Goal: Transaction & Acquisition: Purchase product/service

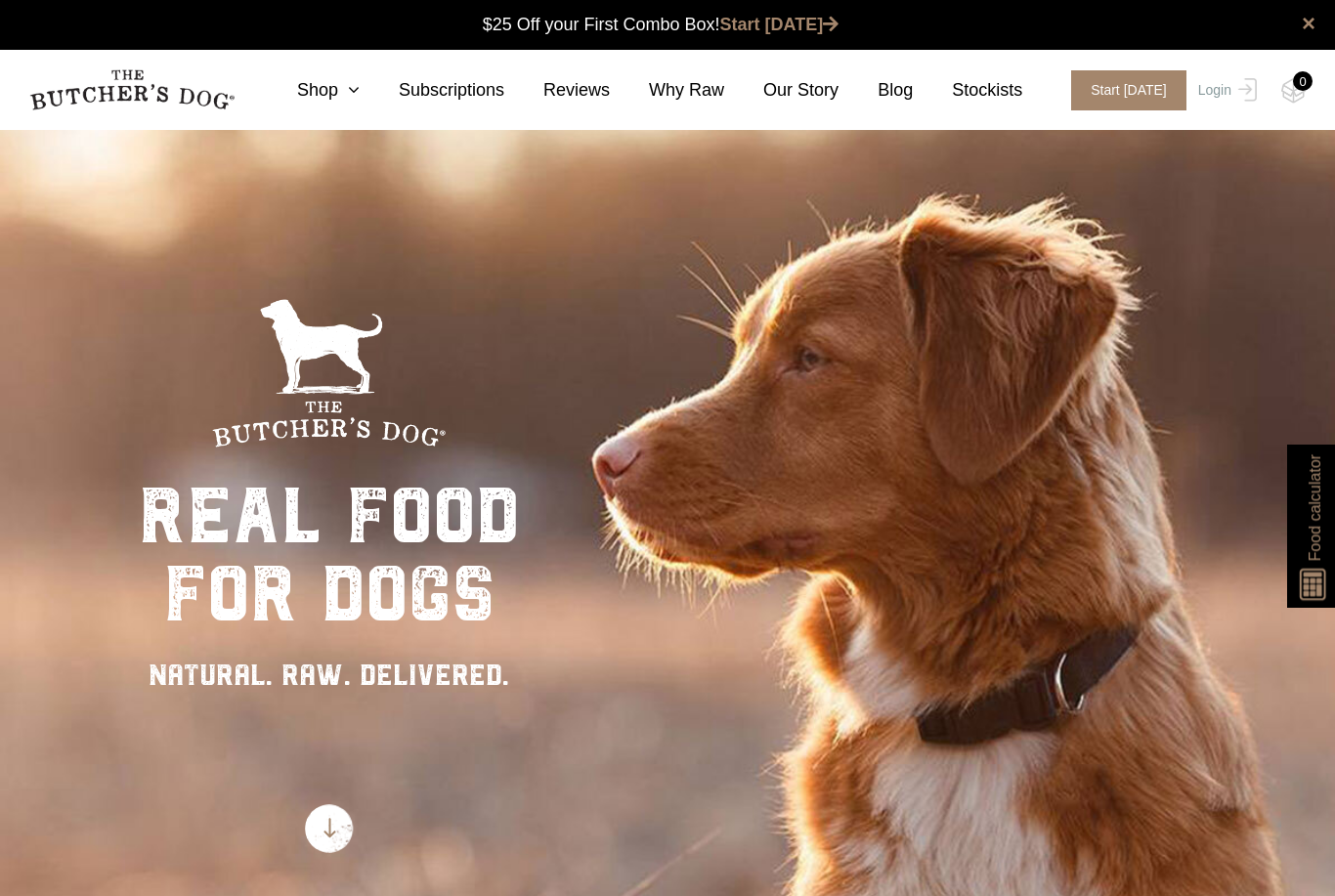
click at [359, 95] on icon at bounding box center [349, 90] width 22 height 18
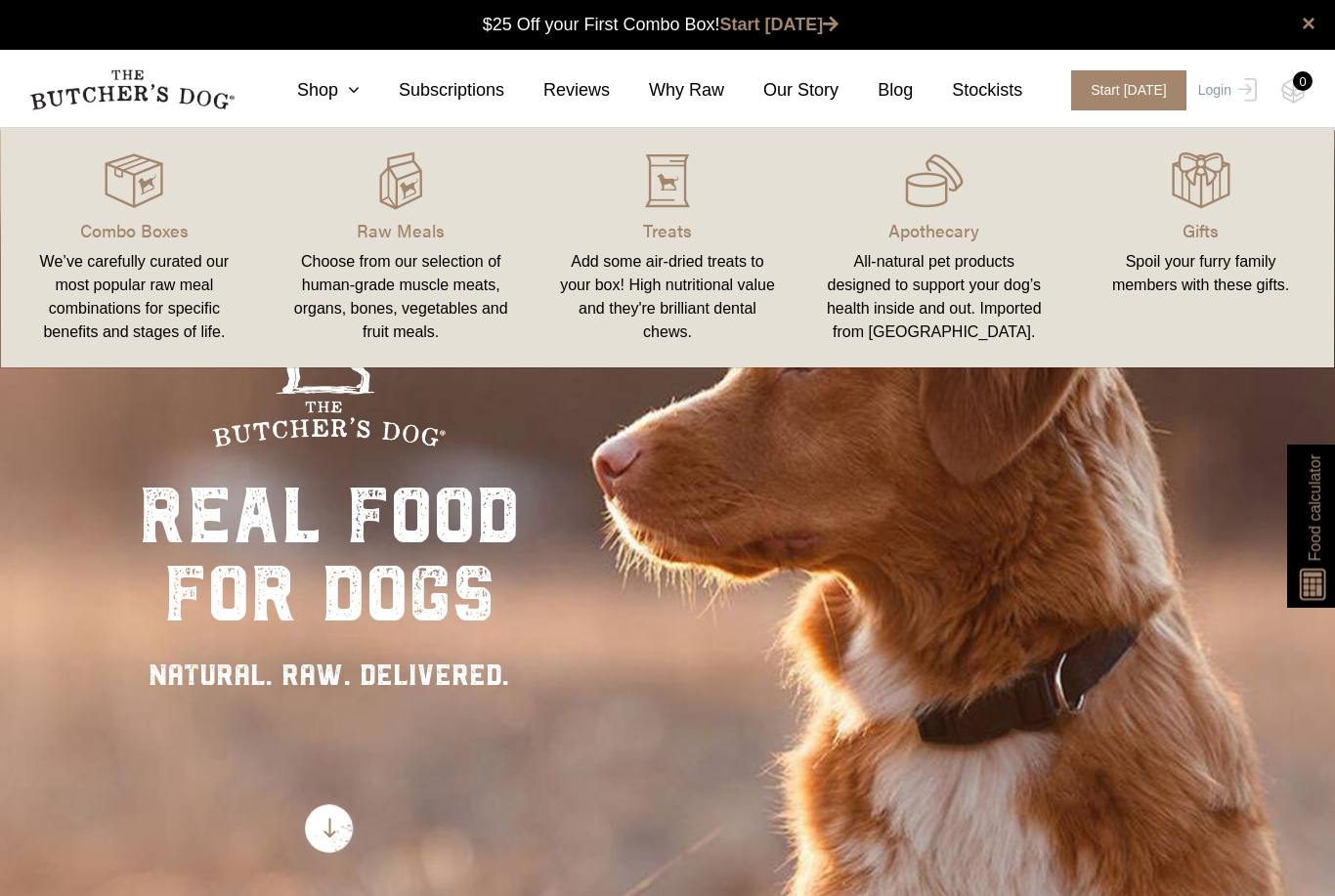
click at [417, 223] on p "Raw Meals" at bounding box center [400, 230] width 220 height 26
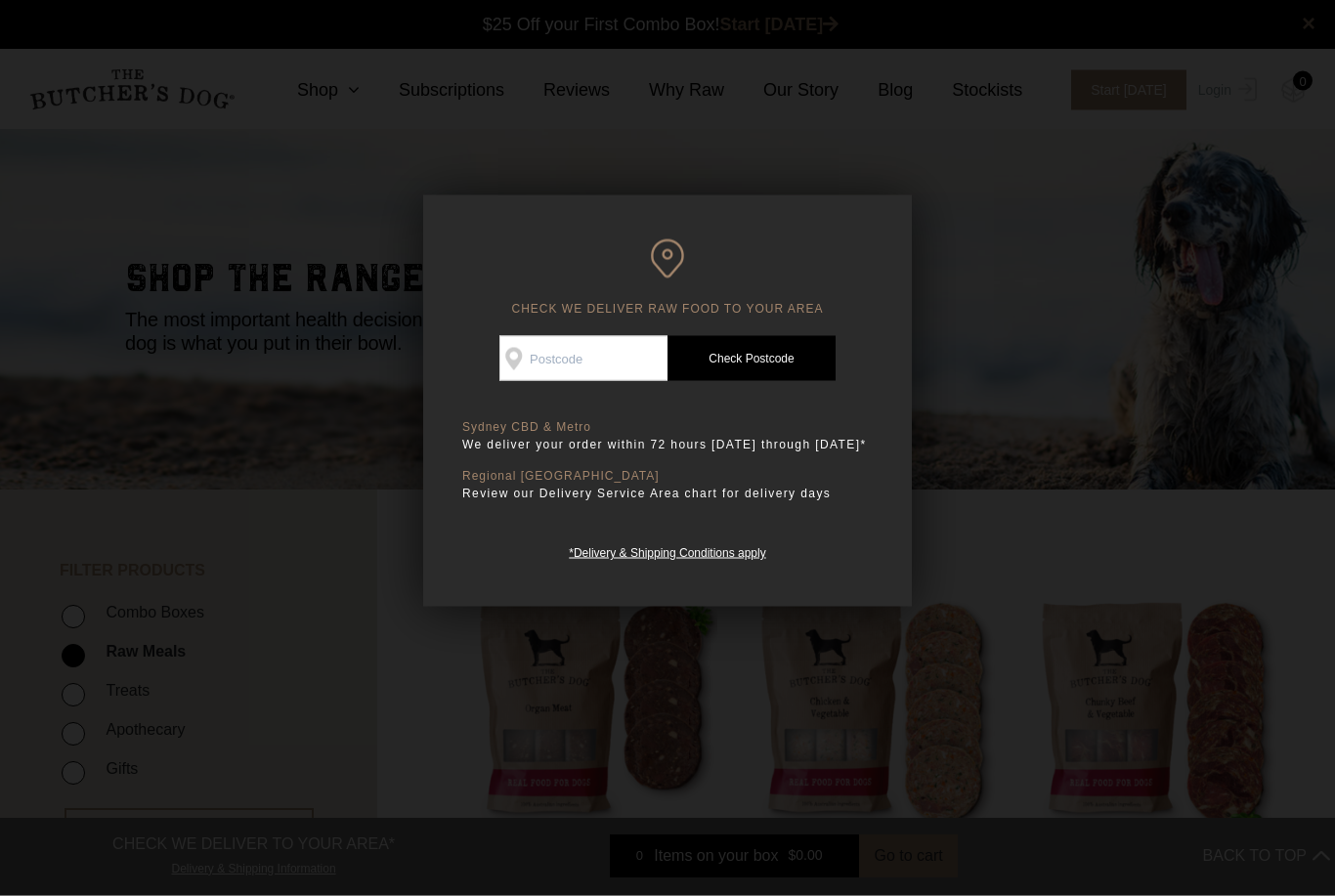
scroll to position [1, 0]
click at [598, 349] on input "Check Availability At" at bounding box center [583, 358] width 168 height 45
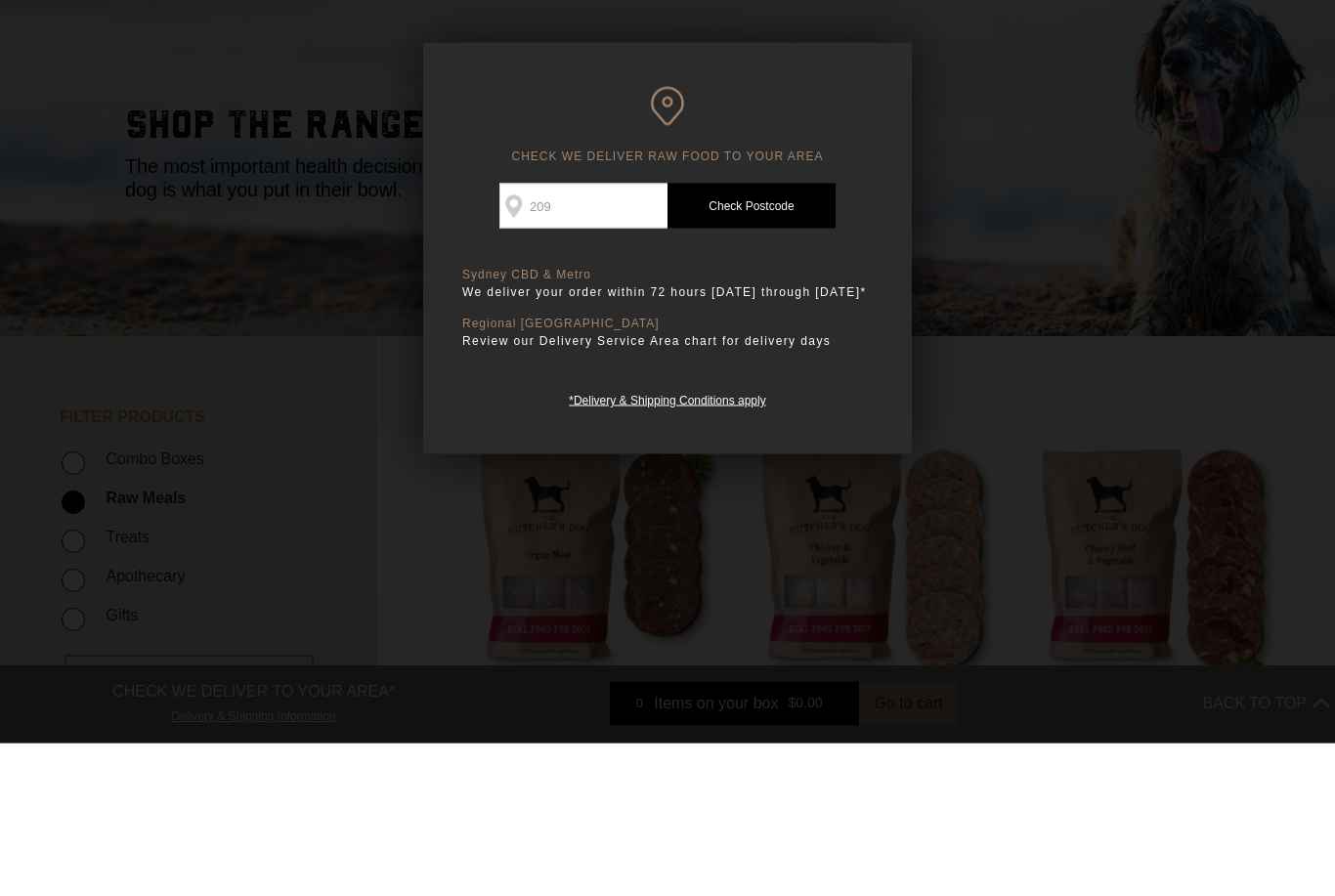
type input "2093"
click at [766, 336] on link "Check Postcode" at bounding box center [751, 358] width 168 height 45
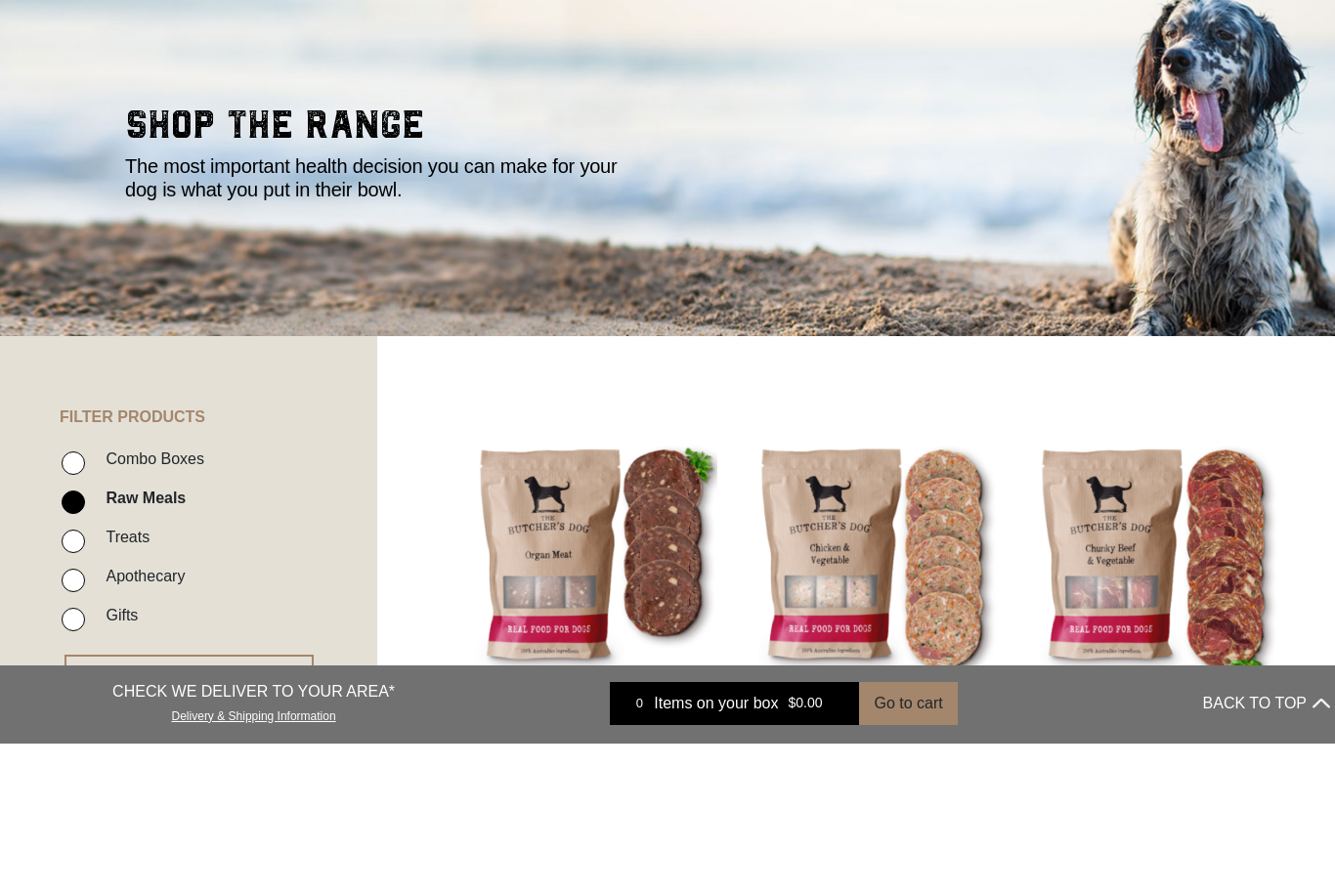
scroll to position [154, 0]
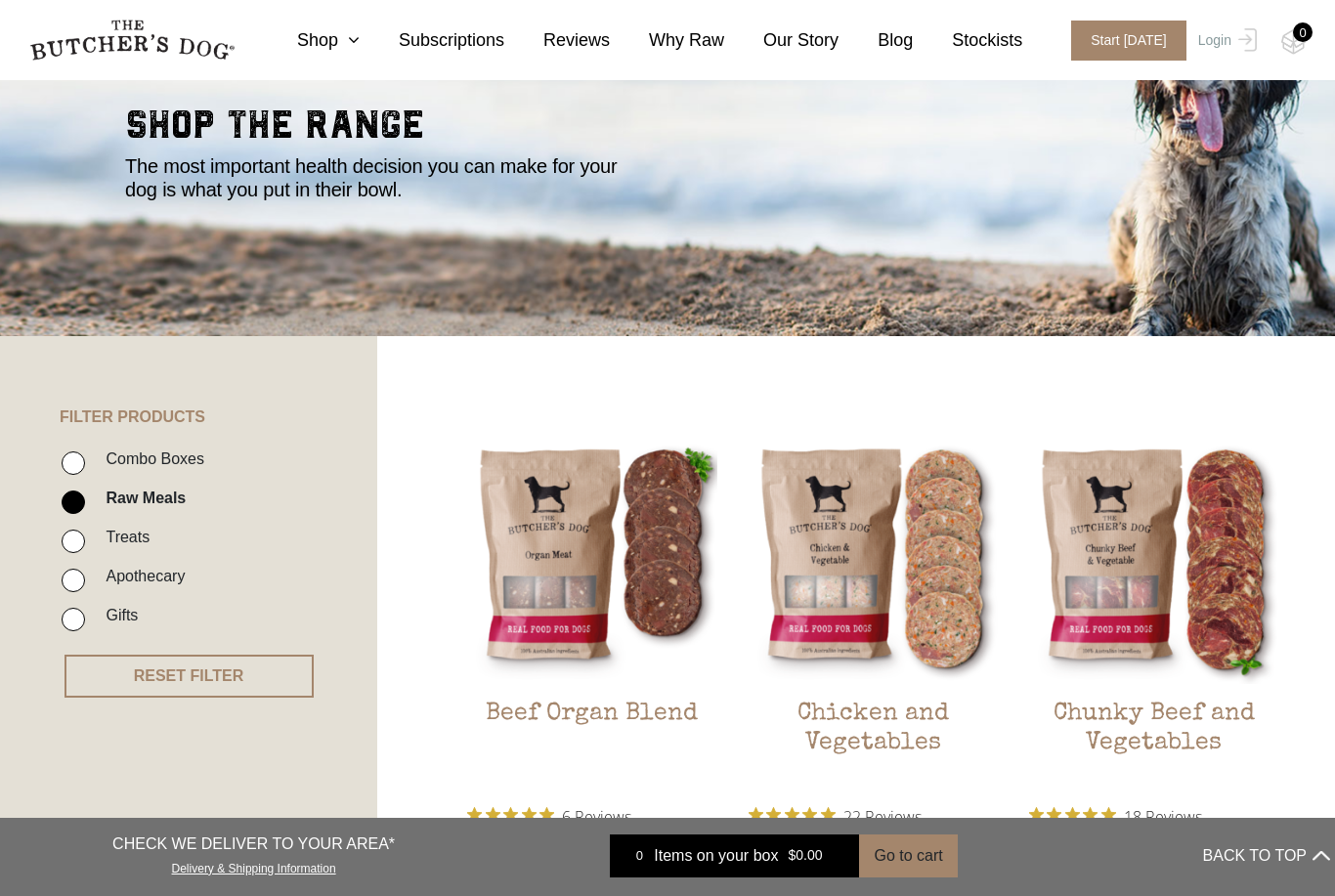
click at [92, 453] on li "Combo Boxes" at bounding box center [218, 465] width 313 height 39
click at [75, 457] on input "Combo Boxes" at bounding box center [74, 463] width 24 height 24
checkbox input "true"
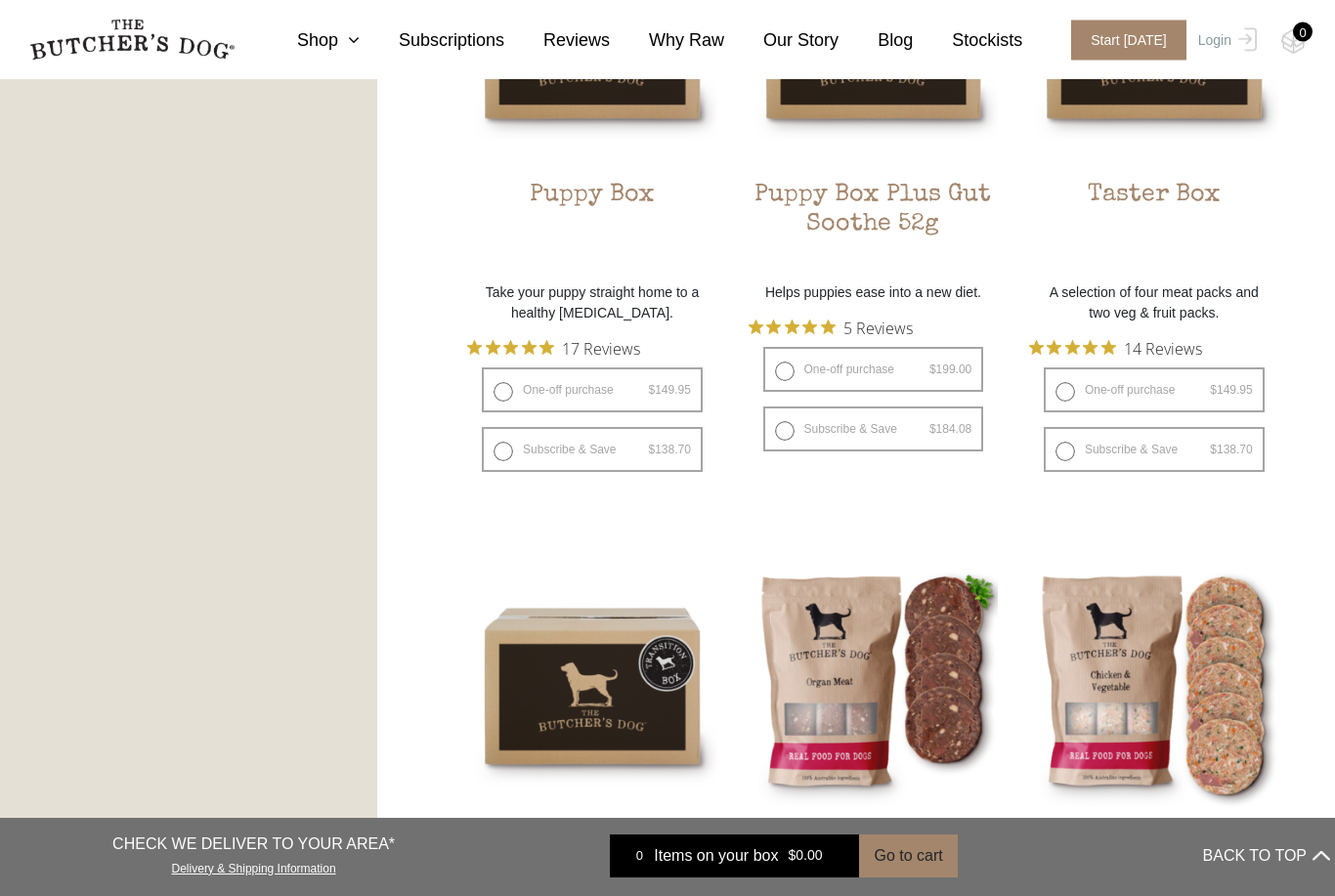
scroll to position [1318, 0]
click at [1196, 212] on h2 "Taster Box" at bounding box center [1153, 227] width 250 height 92
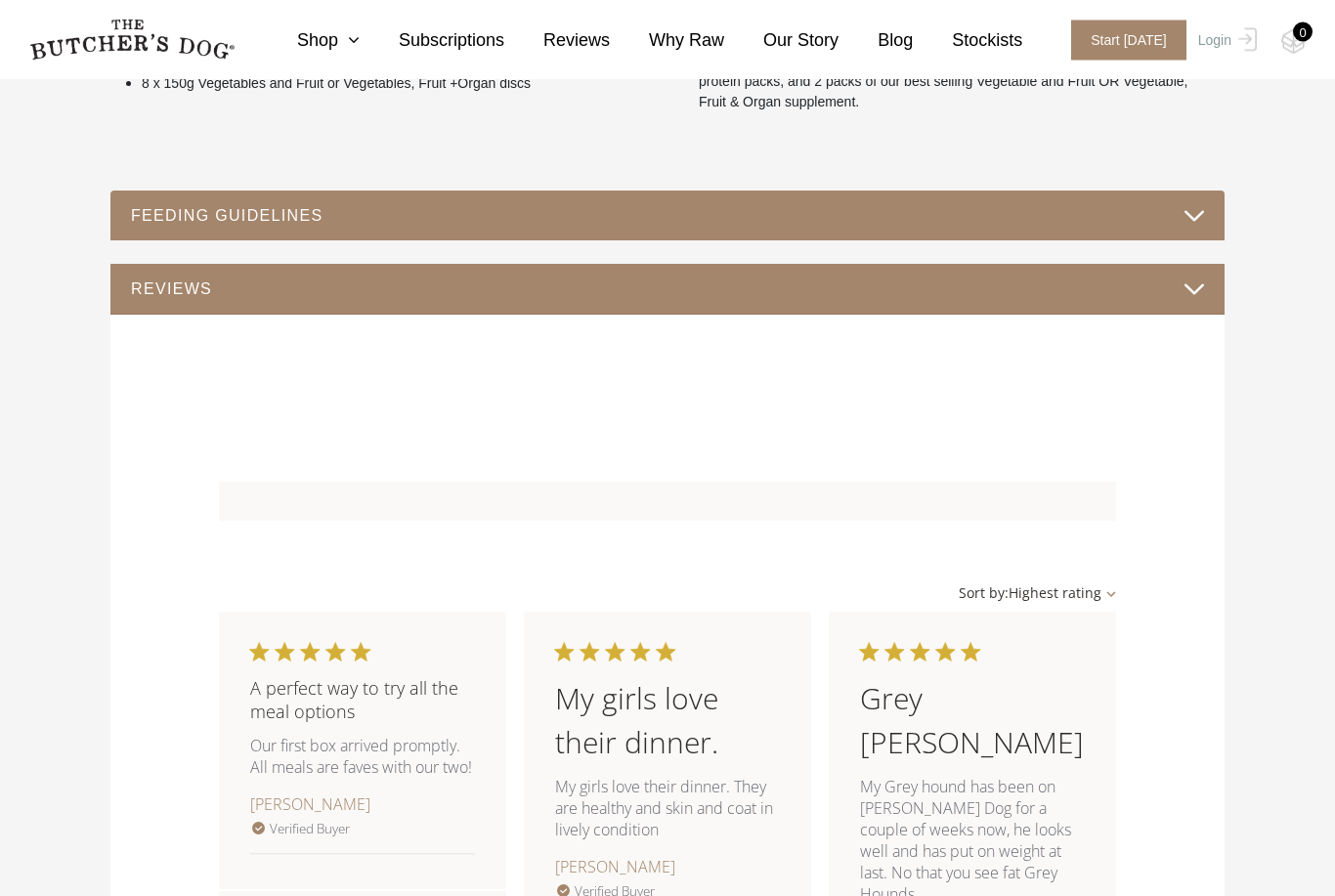
scroll to position [1002, 0]
click at [1193, 229] on button "FEEDING GUIDELINES" at bounding box center [668, 215] width 1075 height 26
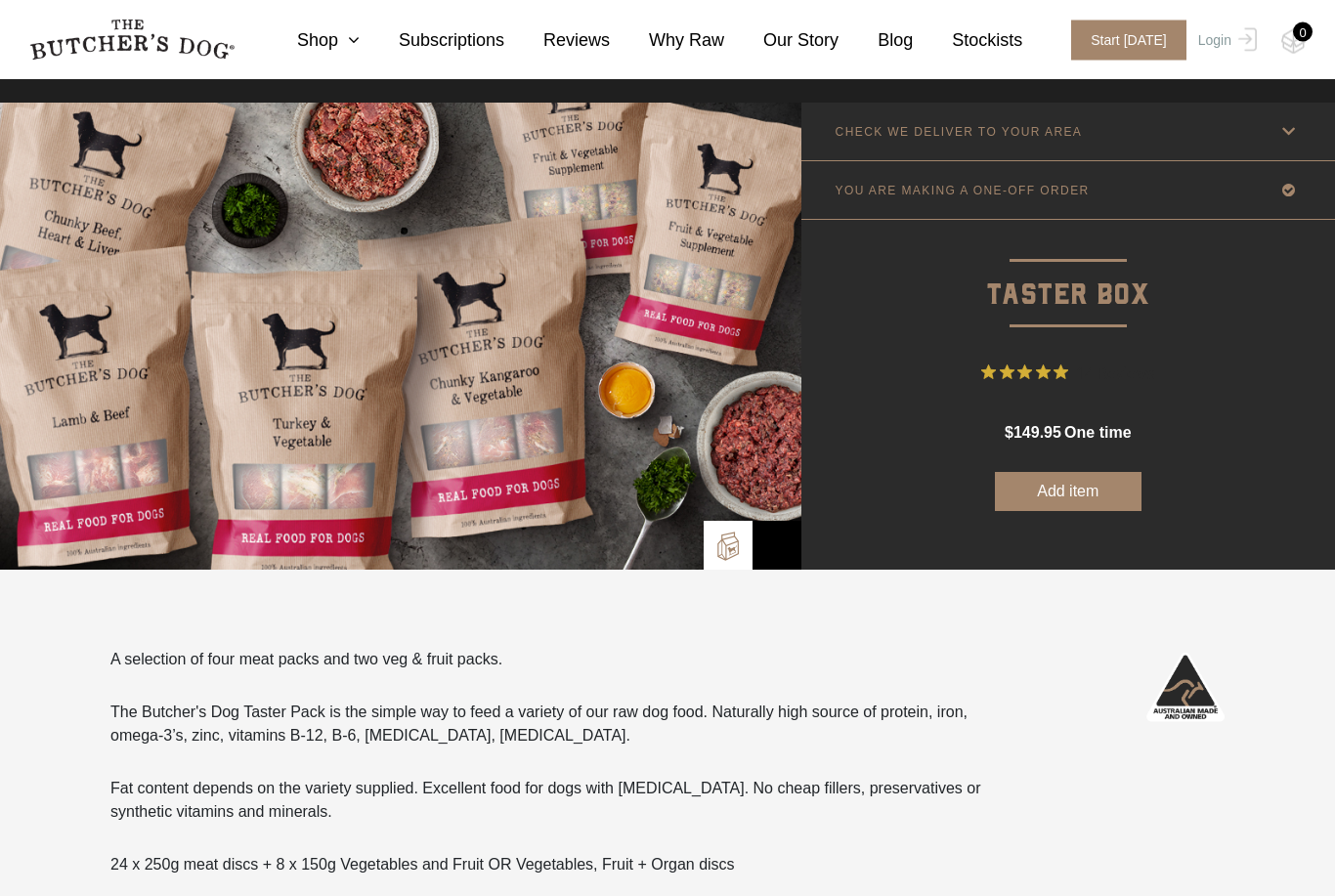
scroll to position [0, 0]
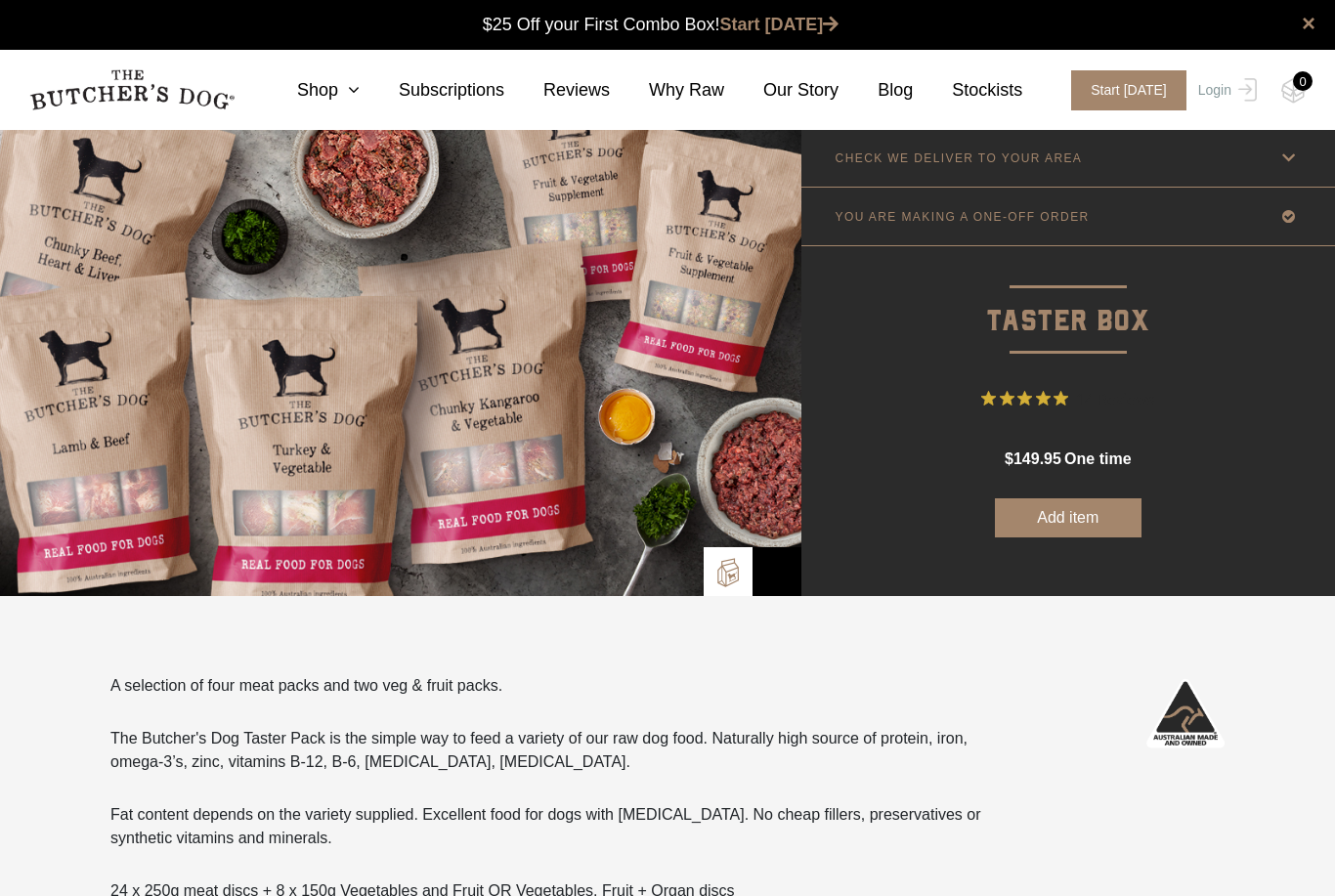
click at [350, 91] on icon at bounding box center [349, 90] width 22 height 18
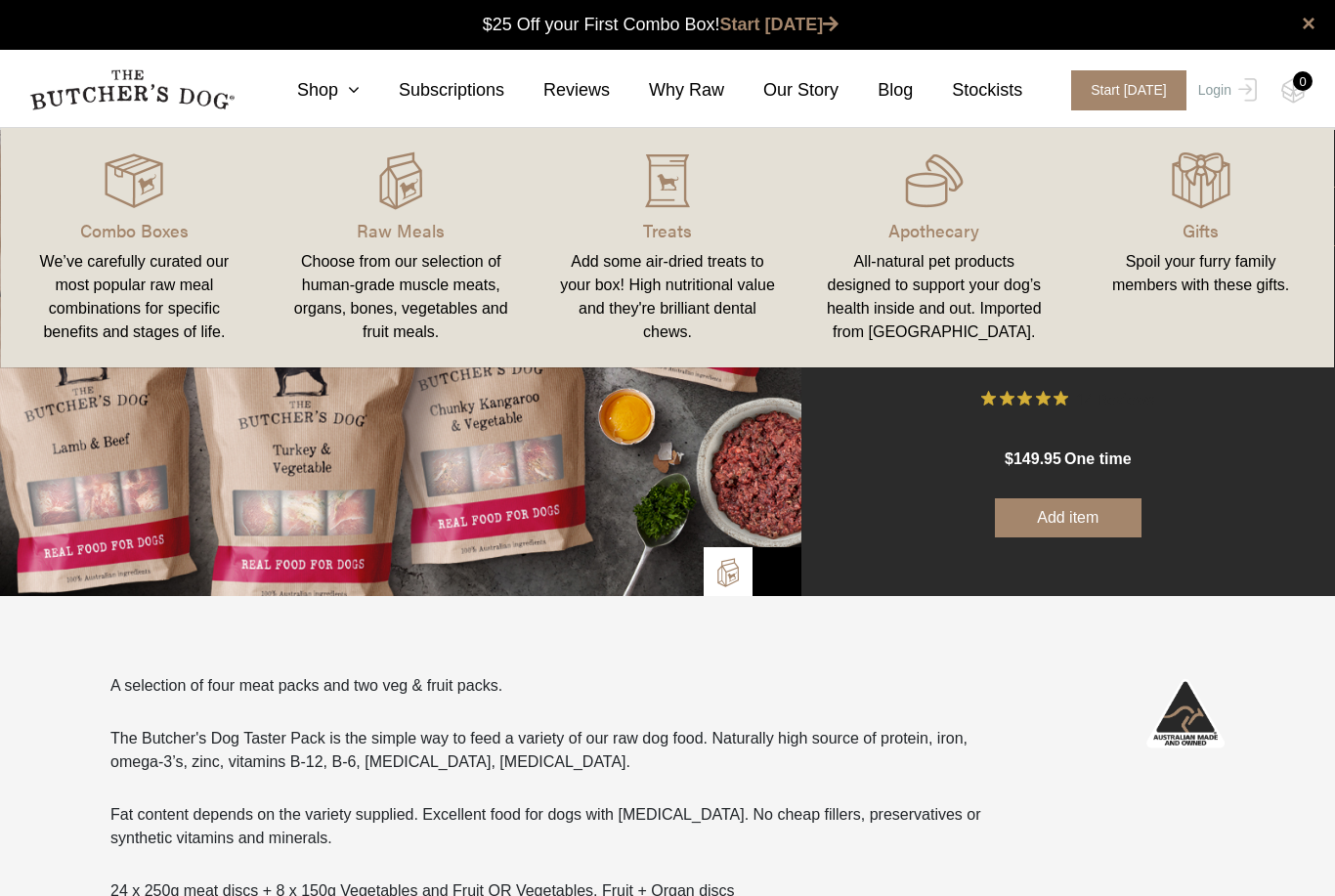
click at [371, 274] on div "Choose from our selection of human-grade muscle meats, organs, bones, vegetable…" at bounding box center [400, 297] width 220 height 94
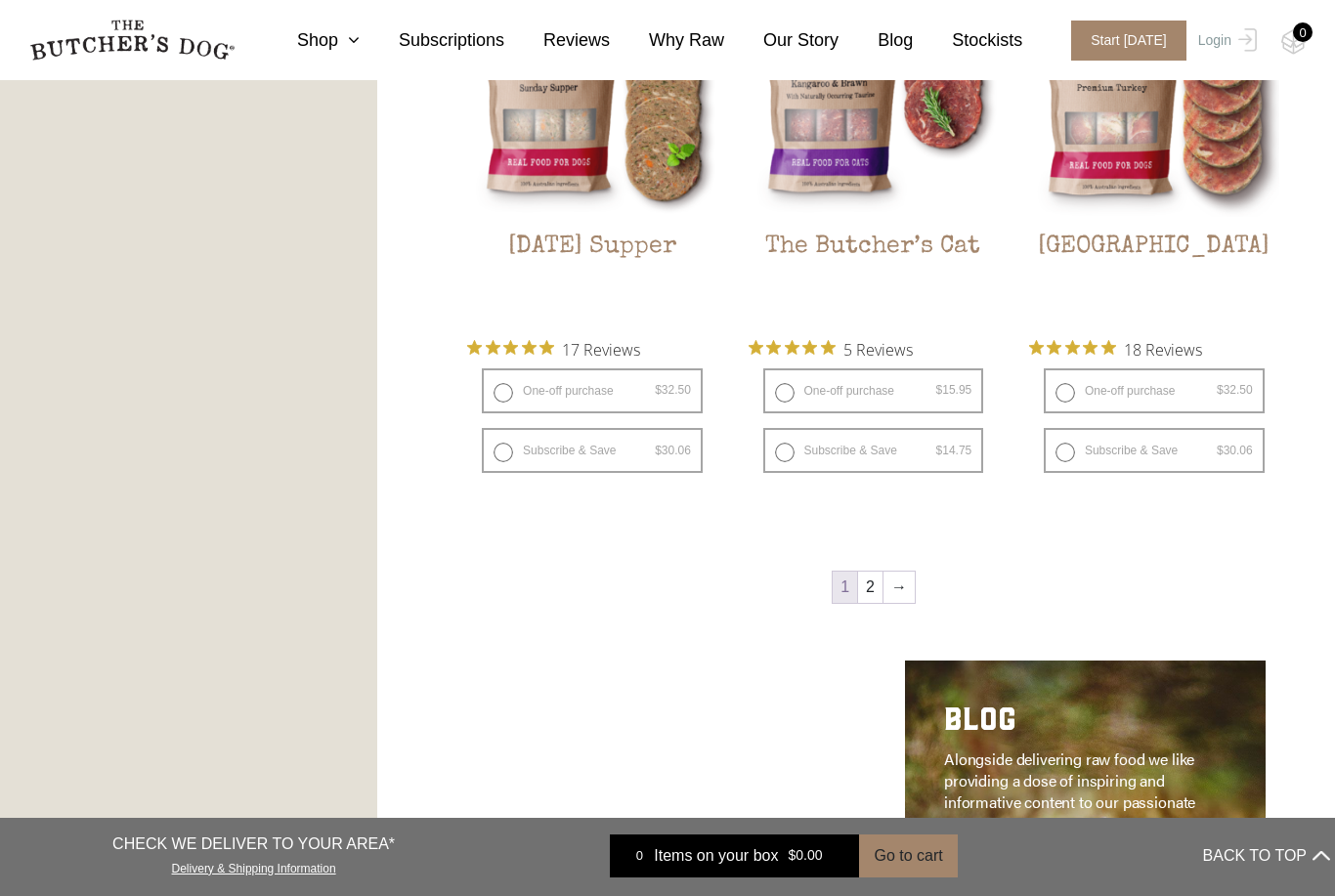
scroll to position [2398, 0]
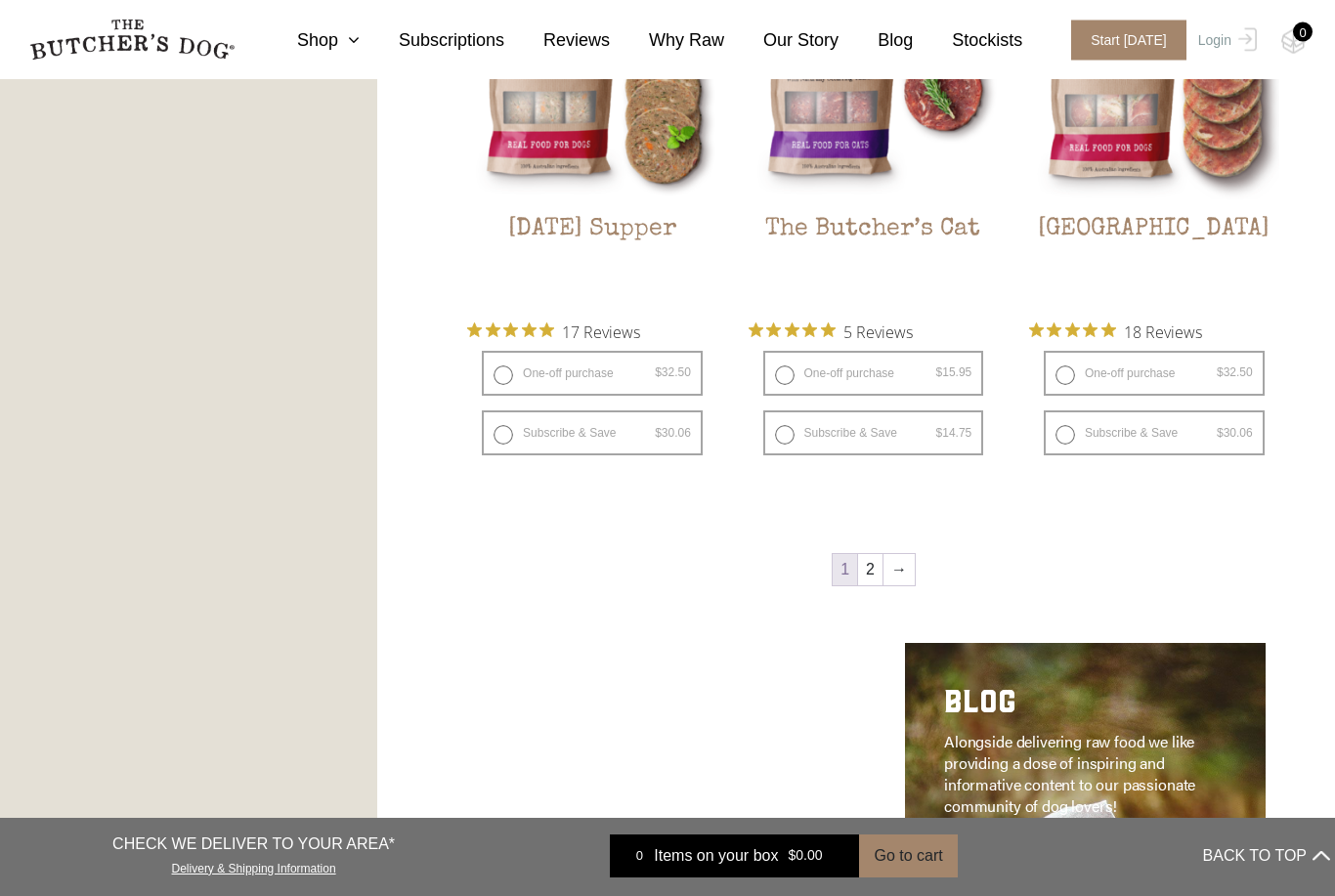
click at [873, 569] on link "2" at bounding box center [870, 569] width 25 height 31
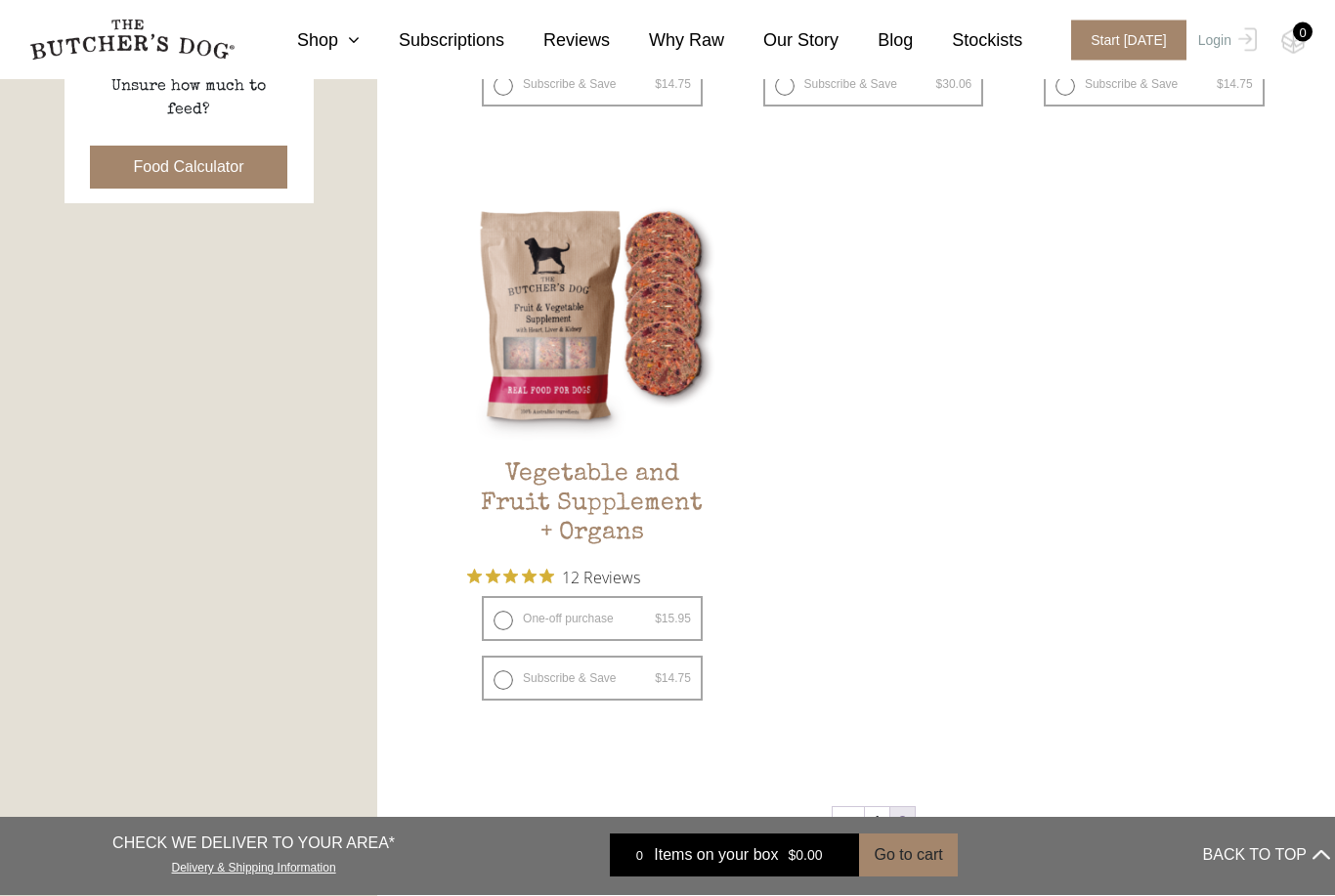
scroll to position [988, 0]
click at [639, 477] on h2 "Vegetable and Fruit Supplement + Organs" at bounding box center [591, 506] width 250 height 92
